Goal: Task Accomplishment & Management: Manage account settings

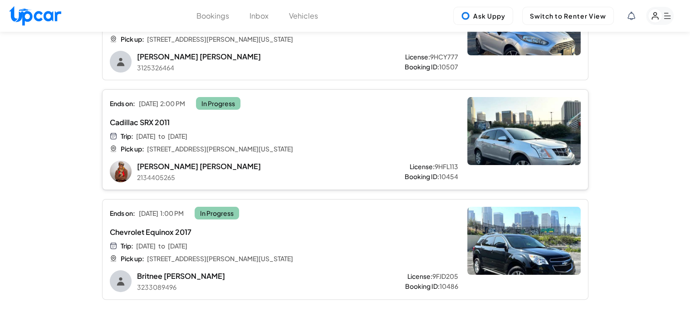
scroll to position [91, 0]
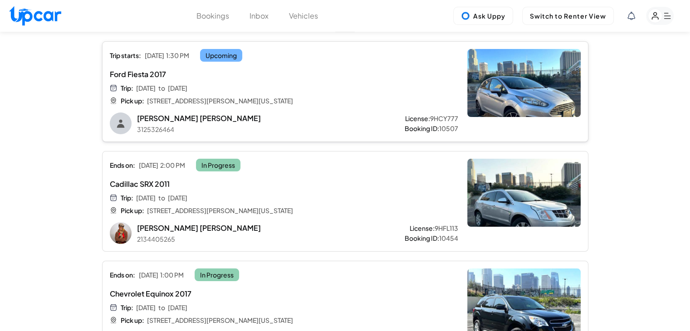
click at [380, 112] on div "Trip starts: [DATE] 1:30 PM Upcoming Ford Fiesta 2017 Trip: [DATE] to [DATE] Pi…" at bounding box center [284, 91] width 348 height 85
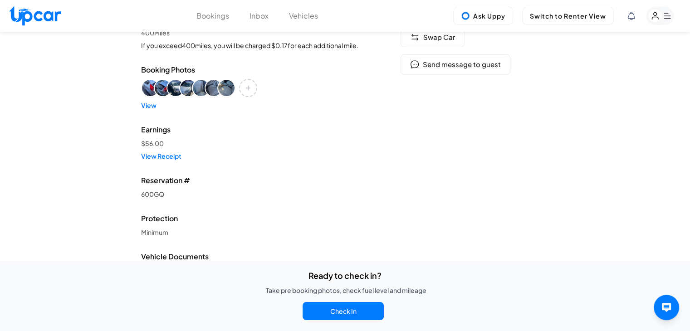
scroll to position [227, 0]
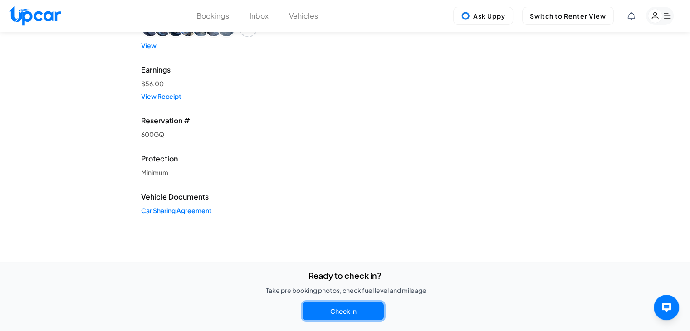
click at [354, 315] on button "Check In" at bounding box center [343, 311] width 81 height 18
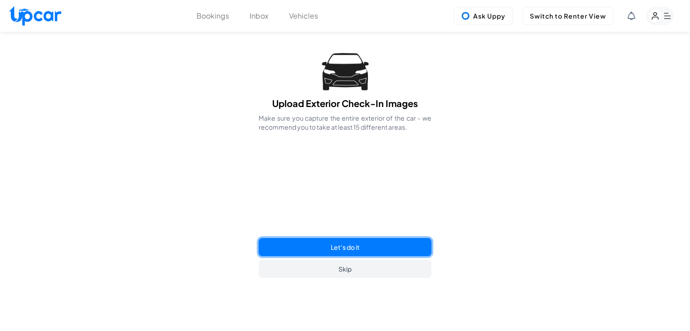
click at [373, 246] on button "Let's do it" at bounding box center [345, 247] width 172 height 18
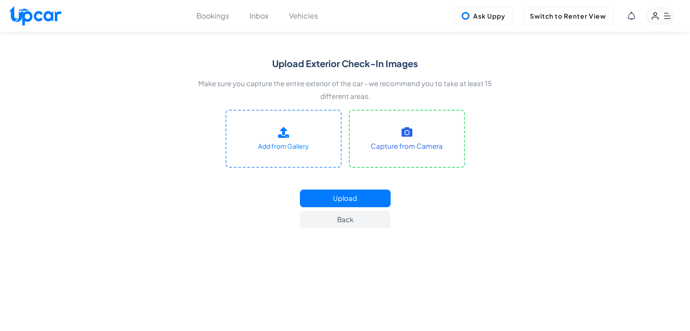
click at [659, 17] on rect "button" at bounding box center [655, 16] width 14 height 14
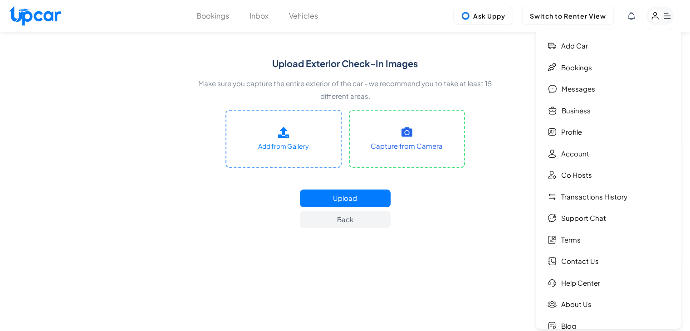
click at [14, 18] on img at bounding box center [35, 16] width 52 height 20
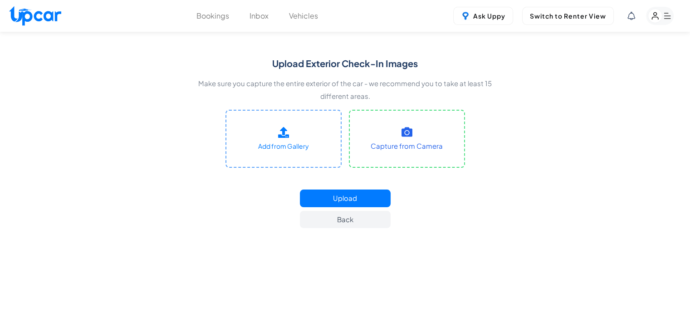
select select "********"
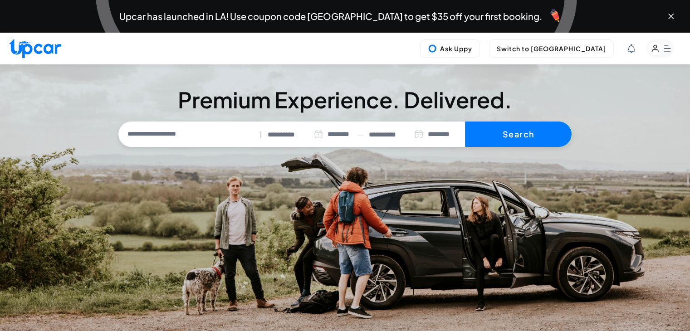
click at [663, 50] on rect "button" at bounding box center [660, 48] width 28 height 18
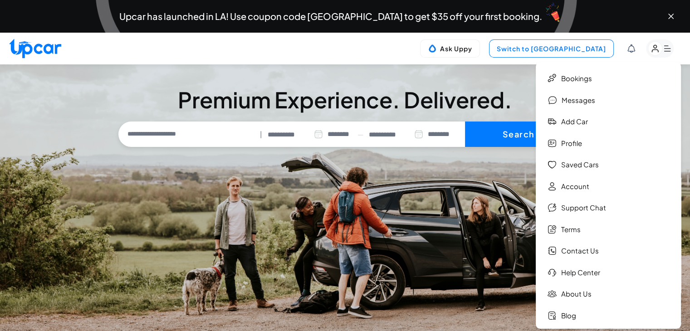
click at [538, 49] on button "Switch to [GEOGRAPHIC_DATA]" at bounding box center [551, 48] width 125 height 18
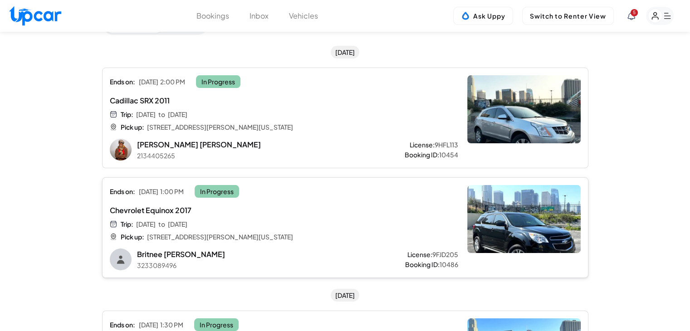
scroll to position [182, 0]
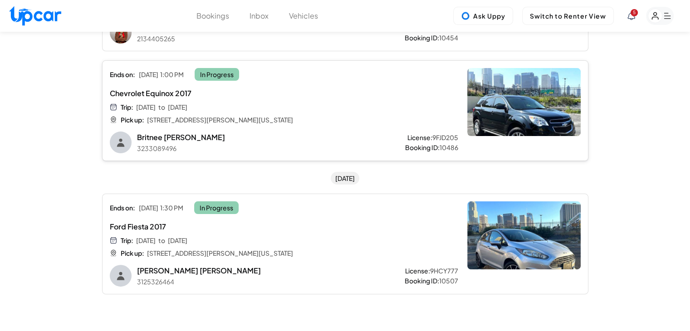
click at [333, 107] on div "Trip: [DATE] to [DATE] Pick up: [STREET_ADDRESS][PERSON_NAME][US_STATE]" at bounding box center [255, 114] width 290 height 22
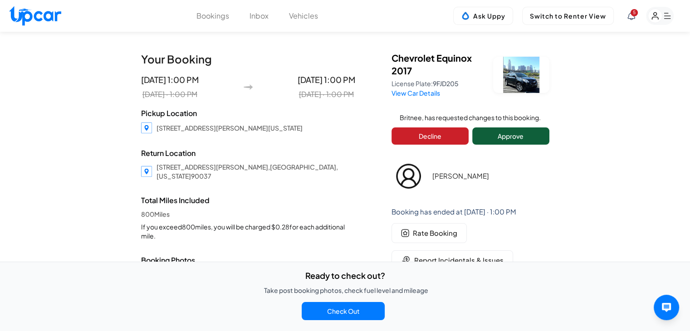
click at [524, 134] on button "Approve" at bounding box center [510, 136] width 77 height 17
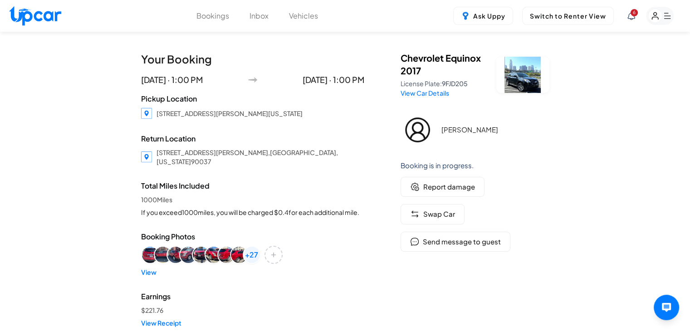
click at [627, 19] on div "Ask Uppy Switch to Renter View 6" at bounding box center [563, 16] width 221 height 18
click at [630, 16] on icon at bounding box center [632, 16] width 8 height 8
click at [662, 18] on div at bounding box center [345, 165] width 690 height 331
click at [661, 18] on rect "button" at bounding box center [655, 16] width 14 height 14
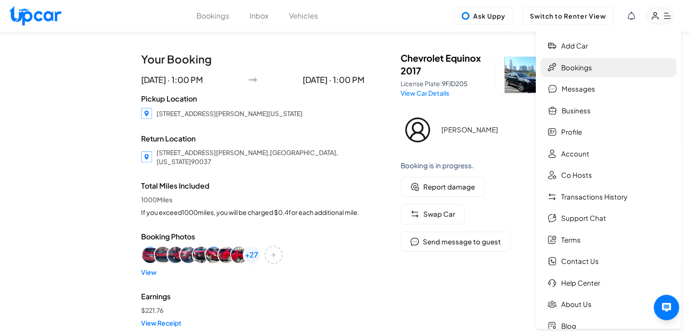
click at [594, 63] on link "Bookings" at bounding box center [608, 68] width 136 height 20
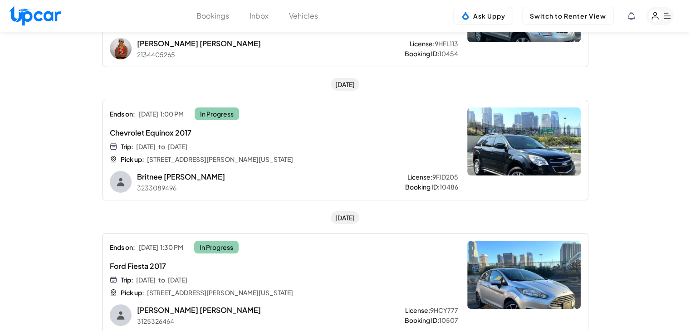
scroll to position [182, 0]
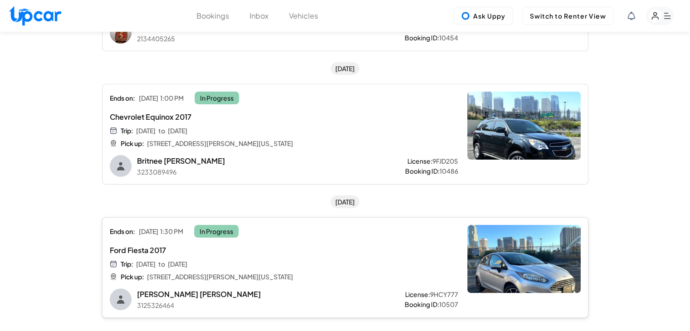
click at [330, 271] on div "Trip: Wed, Oct 15 to Fri, Oct 17 Pick up: 4500 South Figueroa Street, Los Angel…" at bounding box center [255, 271] width 290 height 22
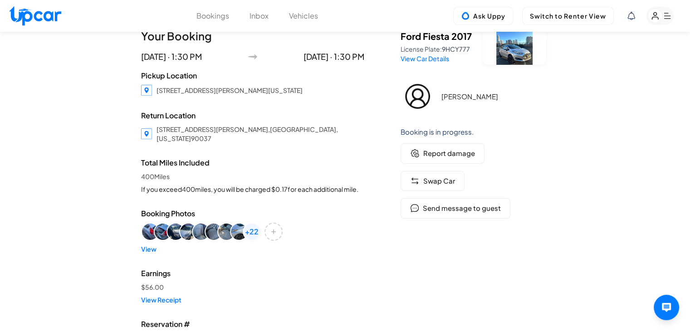
scroll to position [45, 0]
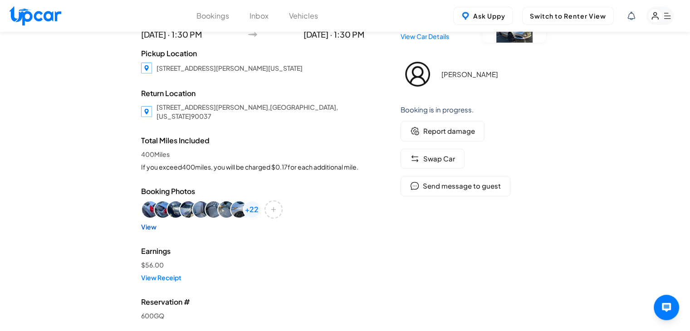
click at [144, 222] on link "View" at bounding box center [252, 226] width 223 height 9
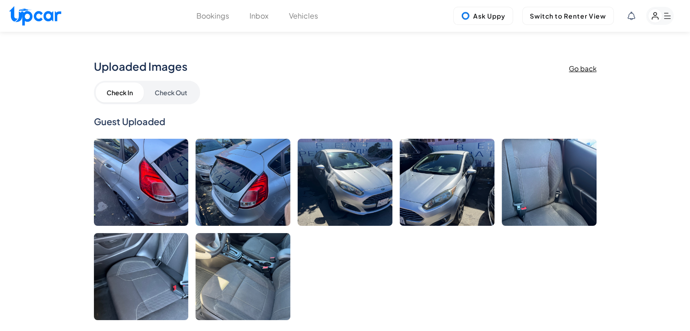
click at [54, 17] on img at bounding box center [35, 16] width 52 height 20
select select "********"
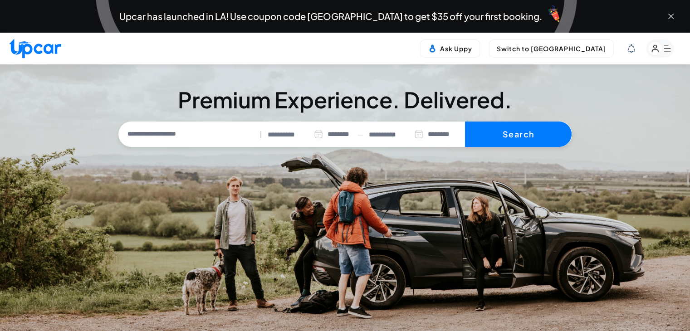
click at [670, 17] on icon "Close banner" at bounding box center [671, 16] width 9 height 9
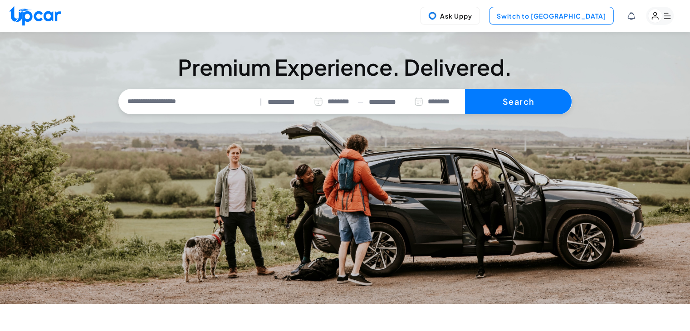
click at [567, 14] on button "Switch to [GEOGRAPHIC_DATA]" at bounding box center [551, 16] width 125 height 18
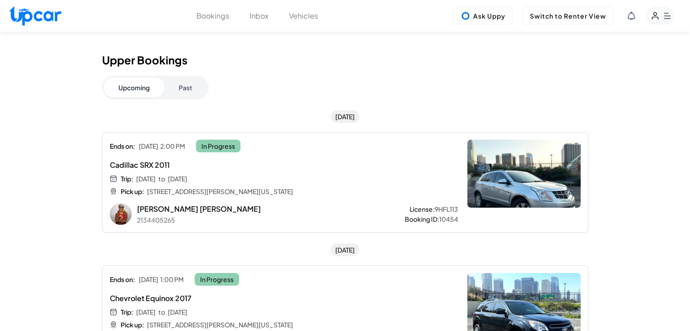
click at [657, 19] on rect "button" at bounding box center [655, 16] width 14 height 14
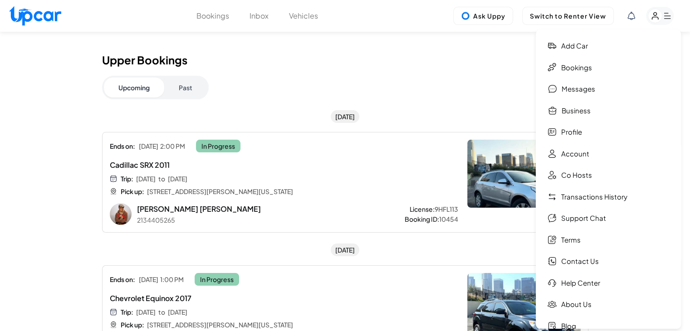
click at [467, 85] on div "Upcoming Past" at bounding box center [345, 88] width 486 height 24
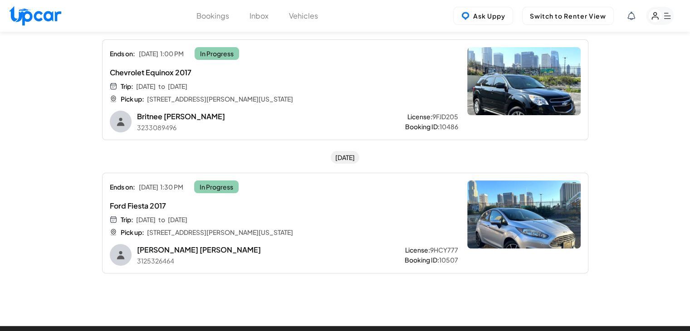
scroll to position [227, 0]
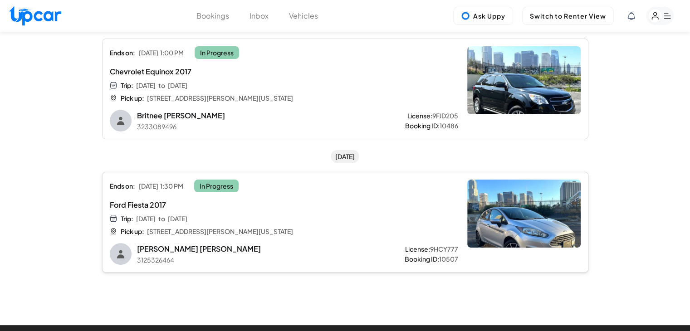
click at [367, 212] on div "Ford Fiesta 2017 Trip: Wed, Oct 15 to Fri, Oct 17 Pick up: 4500 South Figueroa …" at bounding box center [255, 218] width 290 height 36
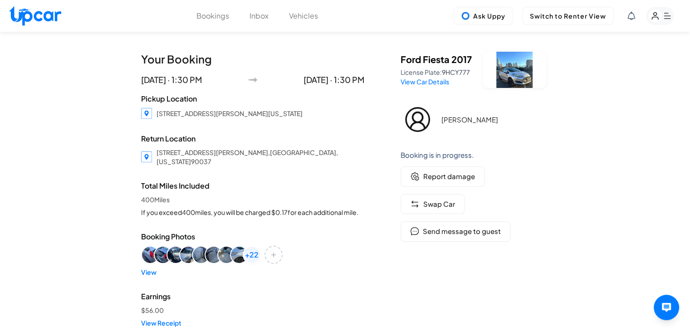
click at [423, 114] on img at bounding box center [418, 120] width 34 height 34
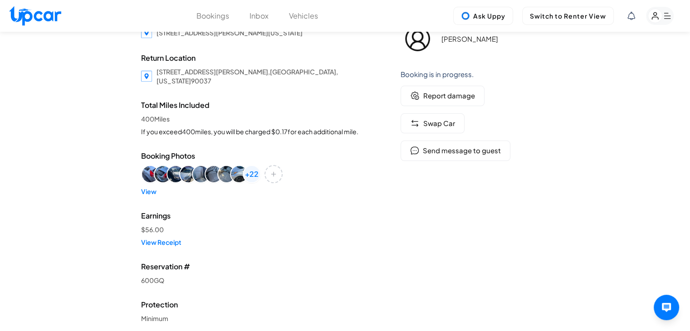
scroll to position [91, 0]
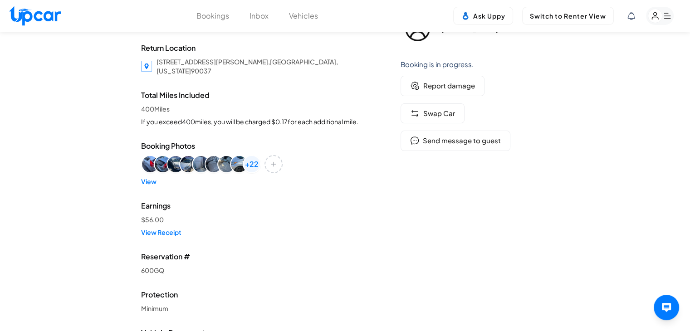
click at [247, 161] on div "+ 22" at bounding box center [252, 164] width 18 height 18
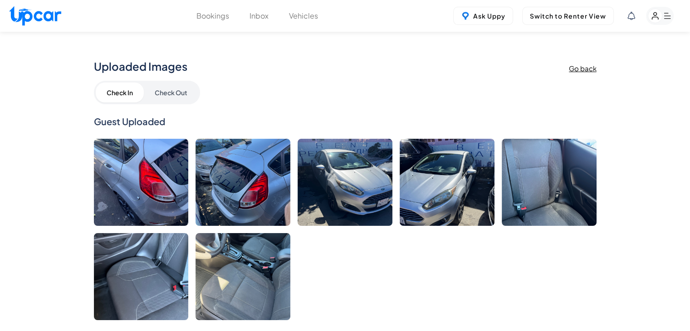
click at [575, 68] on h3 "Go back" at bounding box center [583, 68] width 28 height 8
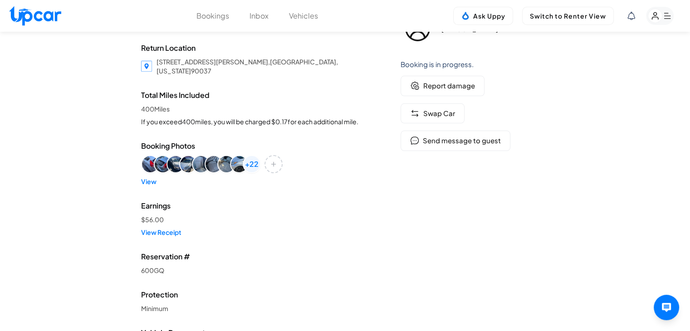
click at [666, 15] on icon "button" at bounding box center [667, 16] width 7 height 6
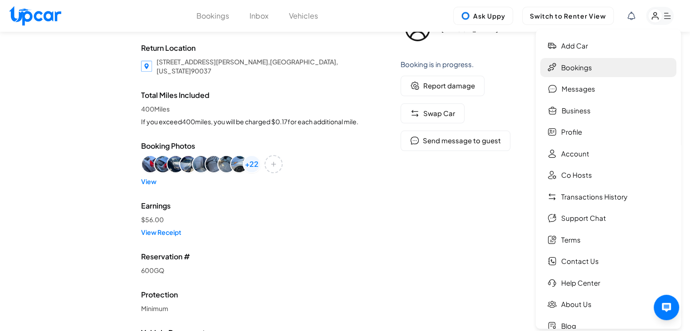
click at [586, 70] on link "Bookings" at bounding box center [608, 68] width 136 height 20
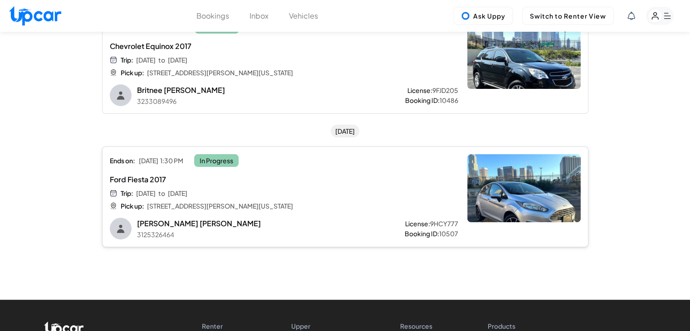
scroll to position [272, 0]
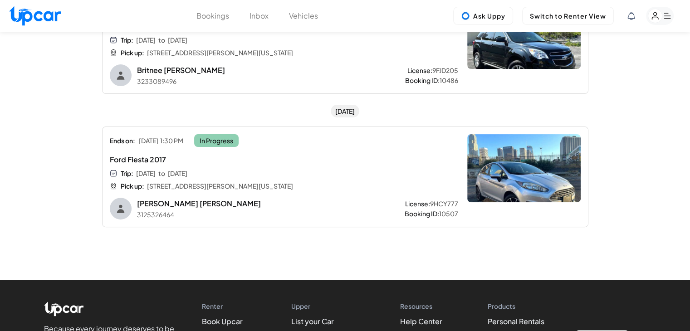
click at [467, 118] on div "Oct 17 Ends on: Fri, Oct 17 1:30 PM In Progress Ford Fiesta 2017 Trip: Wed, Oct…" at bounding box center [345, 171] width 486 height 132
